Goal: Task Accomplishment & Management: Use online tool/utility

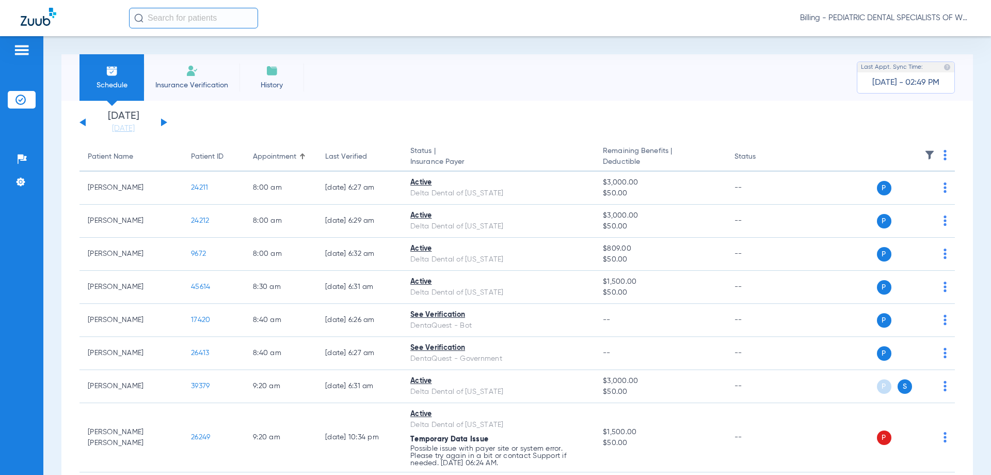
click at [896, 17] on span "Billing - PEDIATRIC DENTAL SPECIALISTS OF WESTERN [US_STATE]" at bounding box center [885, 18] width 170 height 10
click at [903, 34] on span "Account Selection" at bounding box center [932, 36] width 58 height 7
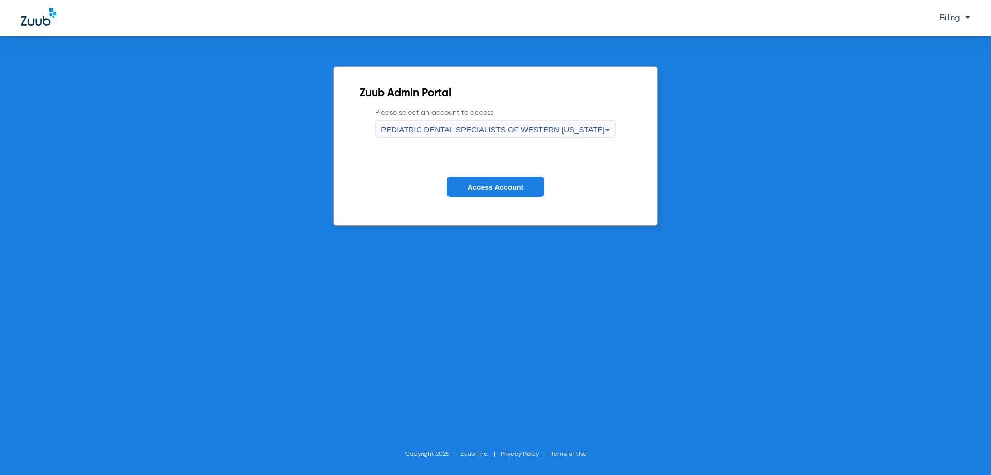
click at [503, 185] on span "Access Account" at bounding box center [496, 187] width 56 height 8
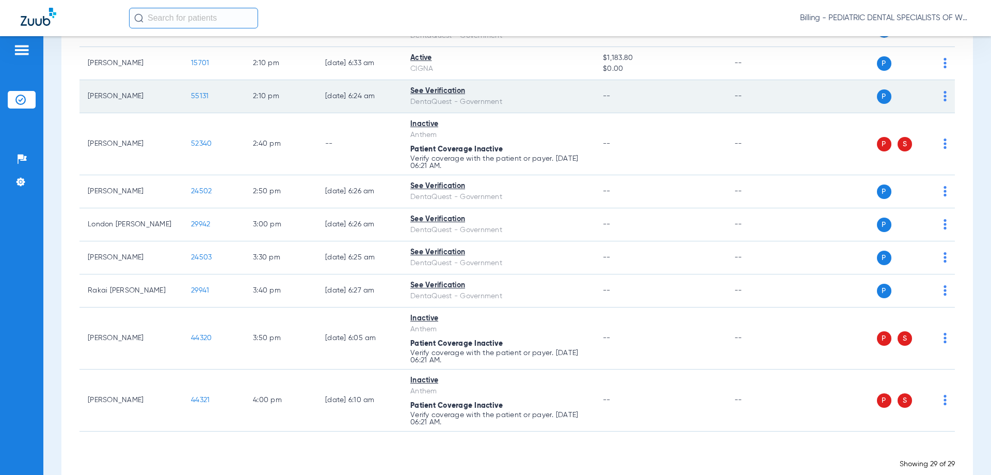
scroll to position [844, 0]
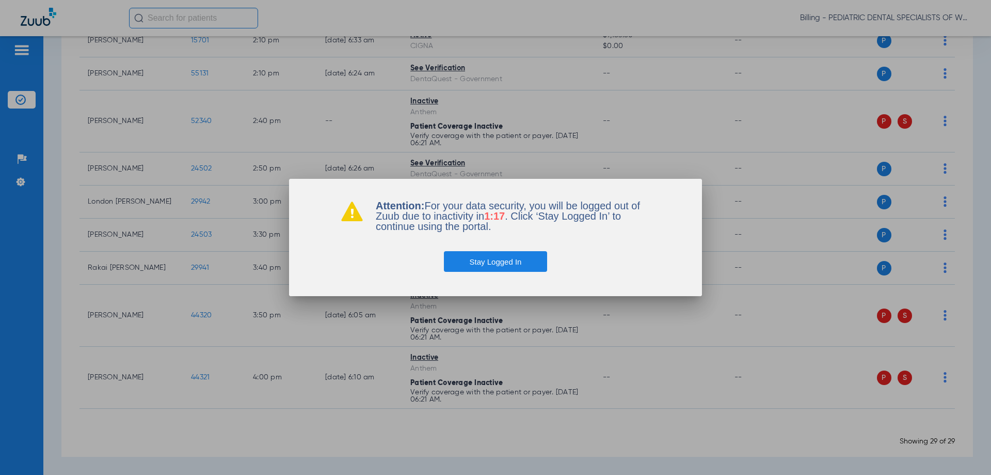
click at [529, 256] on button "Stay Logged In" at bounding box center [496, 261] width 104 height 21
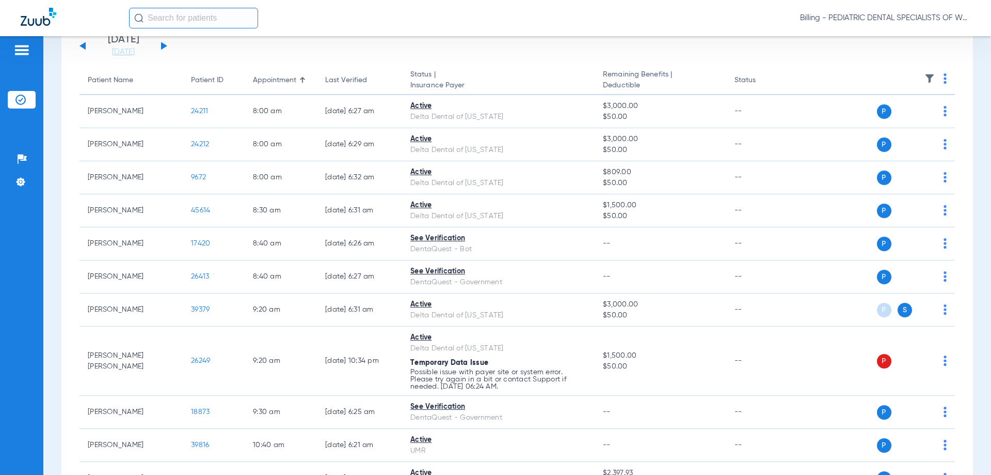
scroll to position [0, 0]
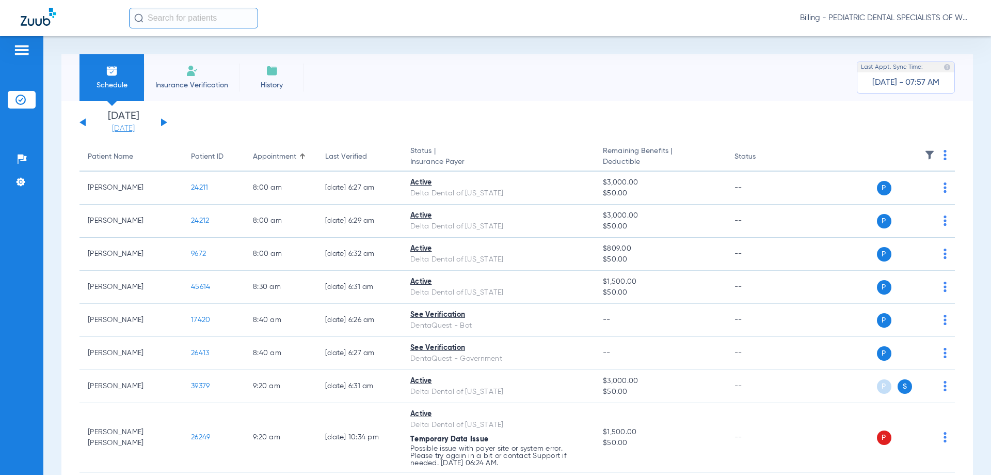
click at [114, 129] on link "[DATE]" at bounding box center [123, 128] width 62 height 10
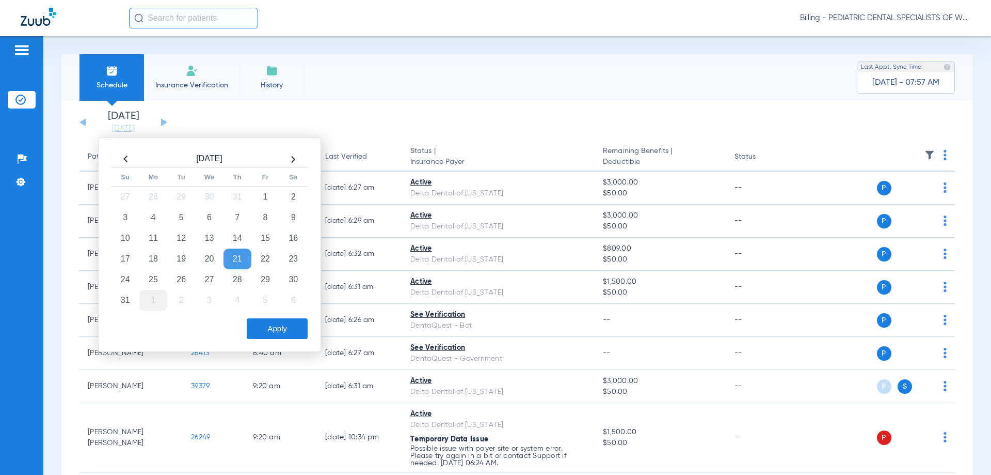
click at [153, 297] on td "1" at bounding box center [153, 300] width 28 height 21
click at [298, 328] on button "Apply" at bounding box center [277, 328] width 61 height 21
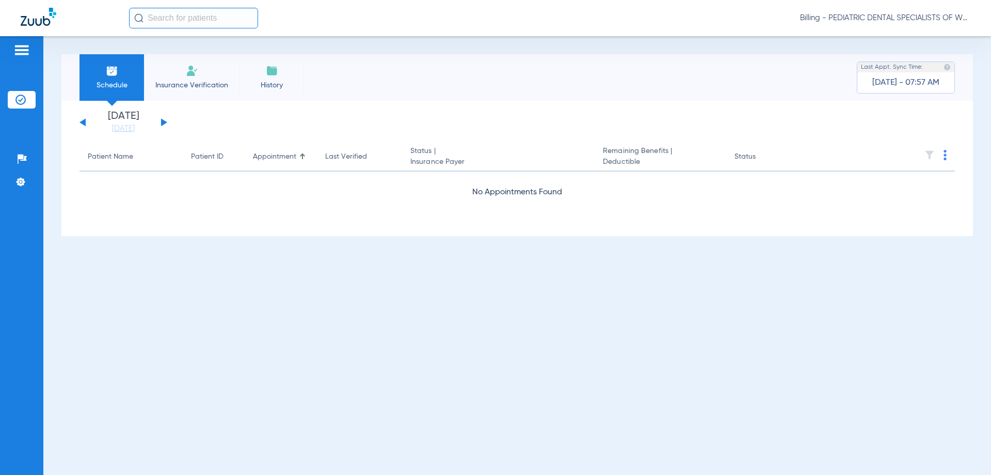
click at [162, 122] on button at bounding box center [164, 122] width 6 height 8
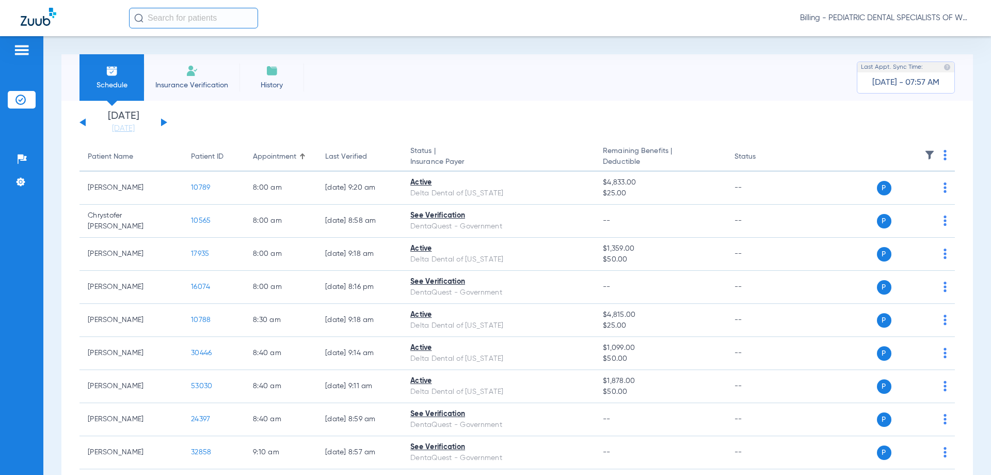
click at [162, 120] on button at bounding box center [164, 122] width 6 height 8
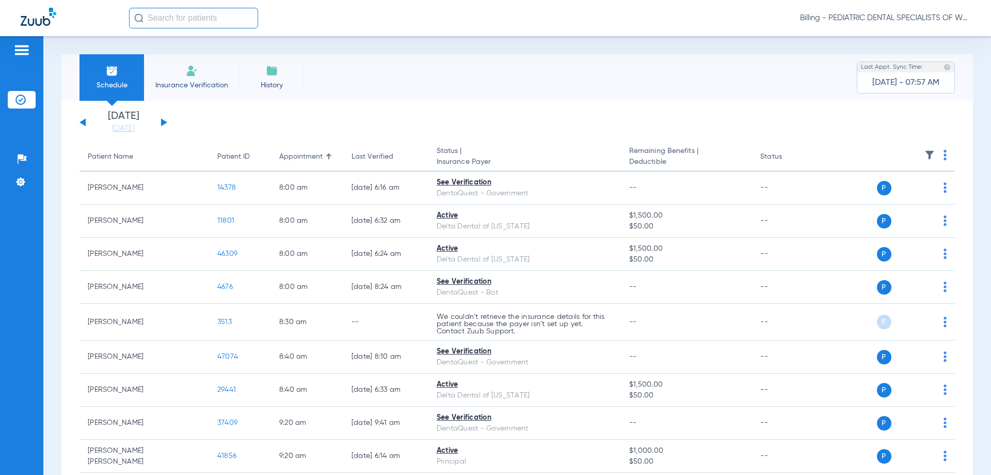
click at [944, 156] on img at bounding box center [945, 155] width 3 height 10
click at [891, 192] on span "Verify All" at bounding box center [900, 195] width 62 height 7
